Goal: Task Accomplishment & Management: Manage account settings

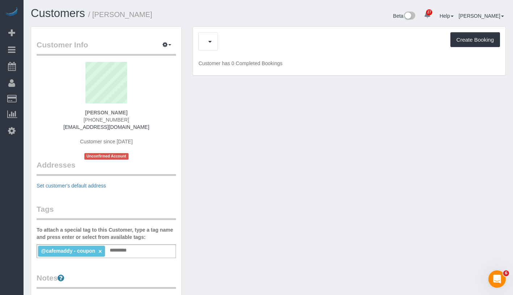
click at [234, 46] on div "Upcoming Bookings (1) Charges (1) Feedback (0) Create Booking" at bounding box center [350, 41] width 302 height 18
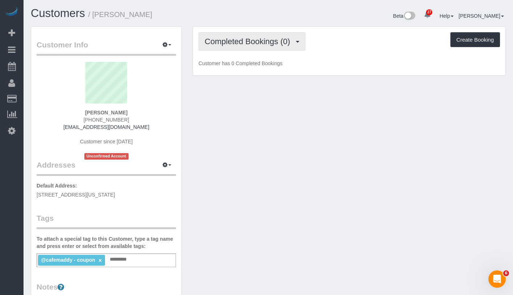
click at [234, 46] on button "Completed Bookings (0)" at bounding box center [252, 41] width 107 height 18
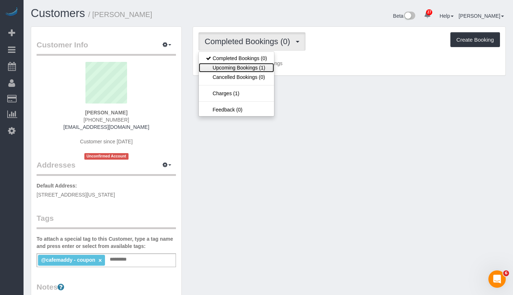
click at [234, 64] on link "Upcoming Bookings (1)" at bounding box center [236, 67] width 75 height 9
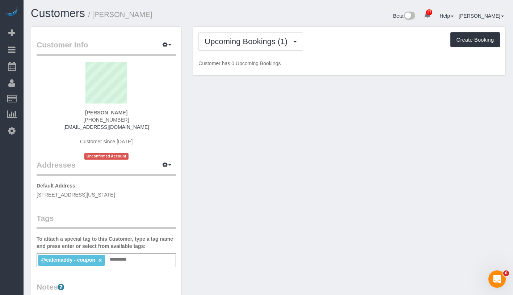
click at [335, 50] on div "Upcoming Bookings (1) Completed Bookings (0) Upcoming Bookings (1) Cancelled Bo…" at bounding box center [350, 41] width 302 height 18
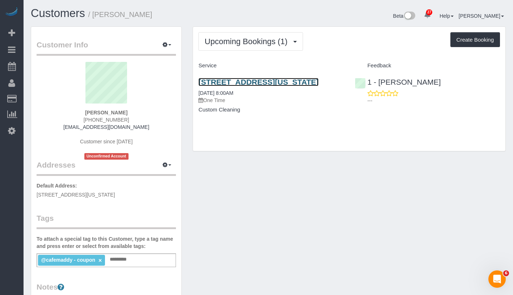
click at [283, 80] on link "[STREET_ADDRESS][US_STATE]" at bounding box center [259, 82] width 120 height 8
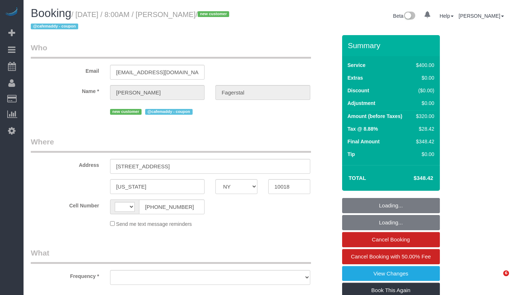
select select "NY"
select select "string:US"
select select "number:56"
select select "number:70"
select select "number:15"
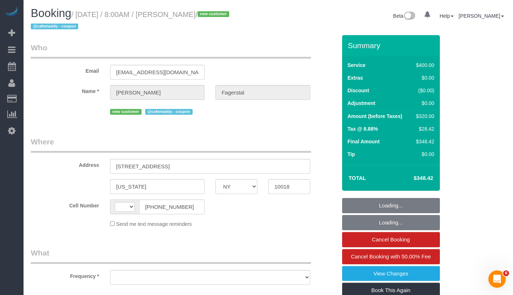
select select "number:5"
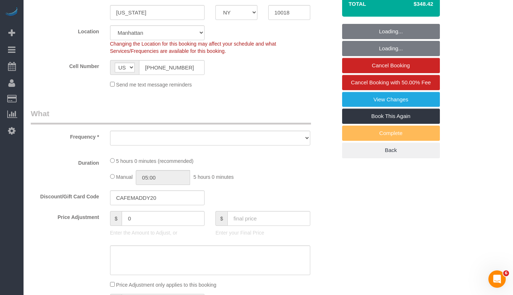
select select "object:1283"
select select "string:stripe-pm_1SAgBp4VGloSiKo7GebCEJYy"
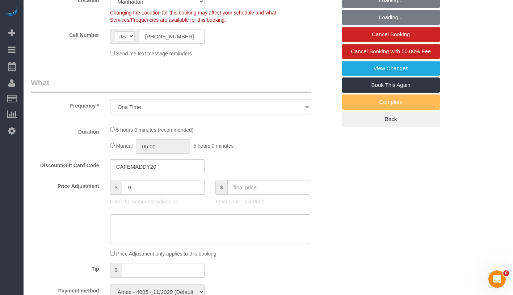
select select "object:1407"
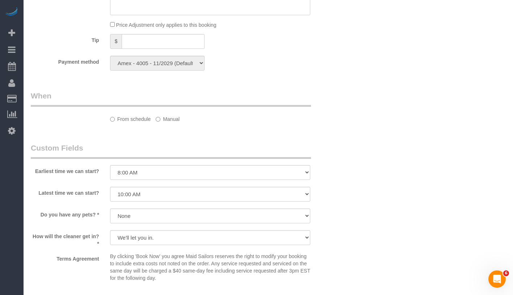
select select "300"
select select "spot1"
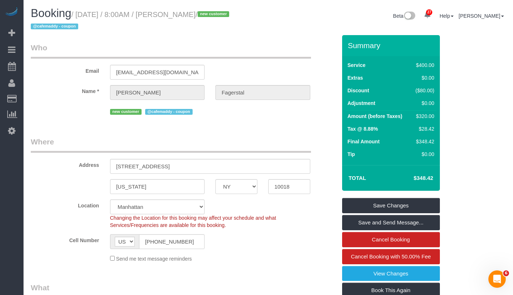
drag, startPoint x: 186, startPoint y: 14, endPoint x: 233, endPoint y: 15, distance: 47.5
click at [231, 15] on small "/ September 25, 2025 / 8:00AM / Carl Fagerstal / new customer @cafemaddy - coup…" at bounding box center [131, 21] width 201 height 20
copy small "[PERSON_NAME]"
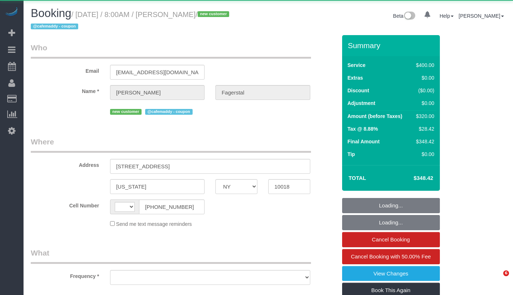
select select "NY"
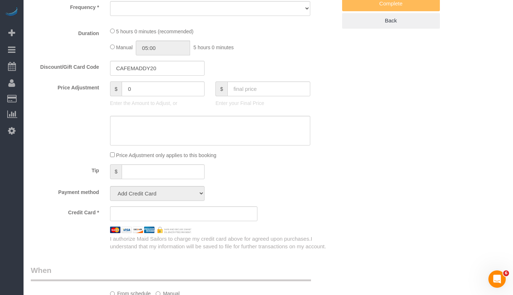
scroll to position [410, 0]
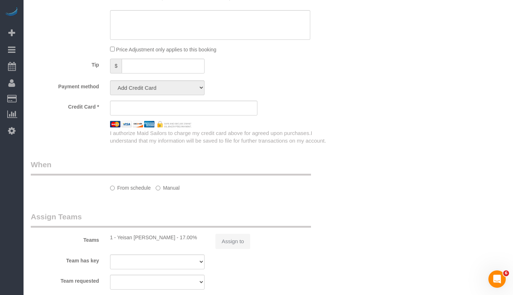
select select "string:stripe-pm_1SAgBp4VGloSiKo7GebCEJYy"
select select "300"
select select "number:56"
select select "number:70"
select select "number:15"
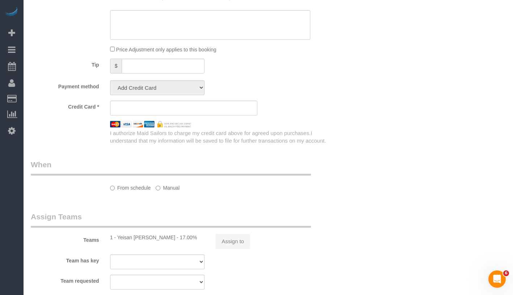
select select "number:5"
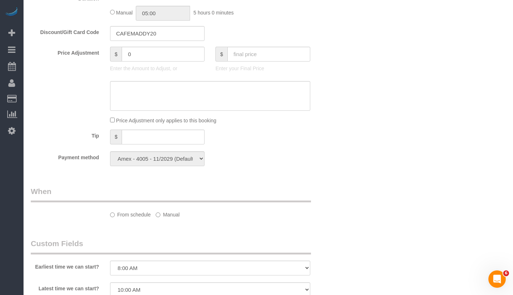
select select "string:US"
select select "object:852"
select select "spot1"
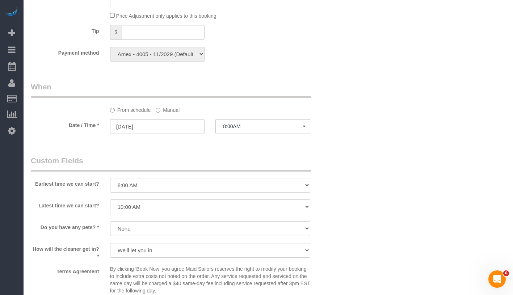
select select "object:1541"
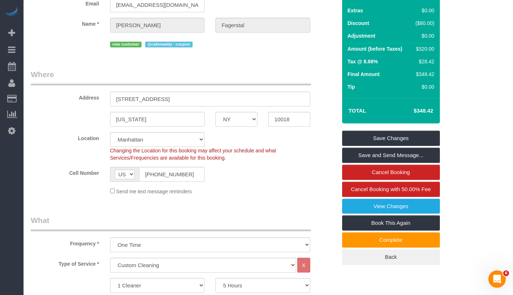
scroll to position [0, 0]
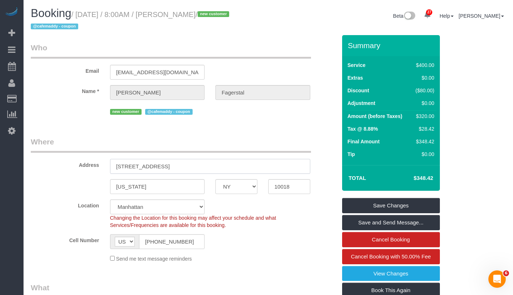
drag, startPoint x: 115, startPoint y: 166, endPoint x: 200, endPoint y: 166, distance: 85.1
click at [200, 166] on input "320 West 38th Street, Apt. 1129" at bounding box center [210, 166] width 200 height 15
drag, startPoint x: 114, startPoint y: 184, endPoint x: 160, endPoint y: 185, distance: 46.4
click at [160, 185] on input "New York" at bounding box center [157, 186] width 95 height 15
drag, startPoint x: 275, startPoint y: 187, endPoint x: 297, endPoint y: 187, distance: 22.5
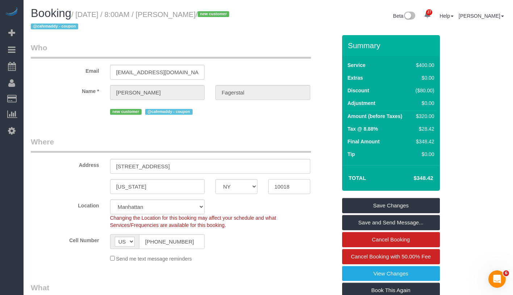
click at [297, 187] on body "27 Beta Your Notifications You have 0 alerts × You have 3 to charge for 09/24/2…" at bounding box center [256, 147] width 513 height 295
drag, startPoint x: 115, startPoint y: 164, endPoint x: 216, endPoint y: 165, distance: 100.7
click at [216, 165] on input "320 West 38th Street, Apt. 1129" at bounding box center [210, 166] width 200 height 15
drag, startPoint x: 273, startPoint y: 185, endPoint x: 307, endPoint y: 187, distance: 34.4
click at [307, 187] on input "10018" at bounding box center [289, 186] width 42 height 15
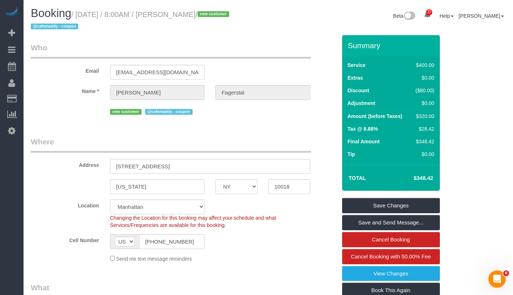
drag, startPoint x: 188, startPoint y: 14, endPoint x: 233, endPoint y: 14, distance: 45.6
click at [231, 14] on small "/ September 25, 2025 / 8:00AM / Carl Fagerstal / new customer @cafemaddy - coup…" at bounding box center [131, 21] width 201 height 20
copy small "[PERSON_NAME]"
click at [191, 18] on small "/ September 25, 2025 / 8:00AM / Carl Fagerstal / new customer @cafemaddy - coup…" at bounding box center [131, 21] width 201 height 20
drag, startPoint x: 187, startPoint y: 14, endPoint x: 232, endPoint y: 12, distance: 45.3
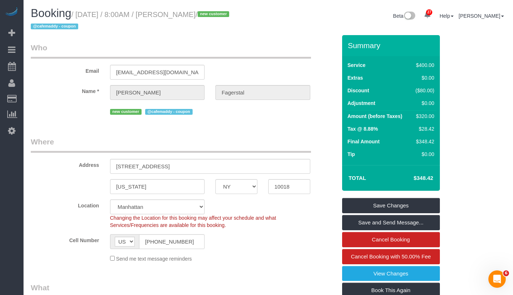
click at [231, 12] on small "/ September 25, 2025 / 8:00AM / Carl Fagerstal / new customer @cafemaddy - coup…" at bounding box center [131, 21] width 201 height 20
copy small "[PERSON_NAME]"
